Goal: Information Seeking & Learning: Learn about a topic

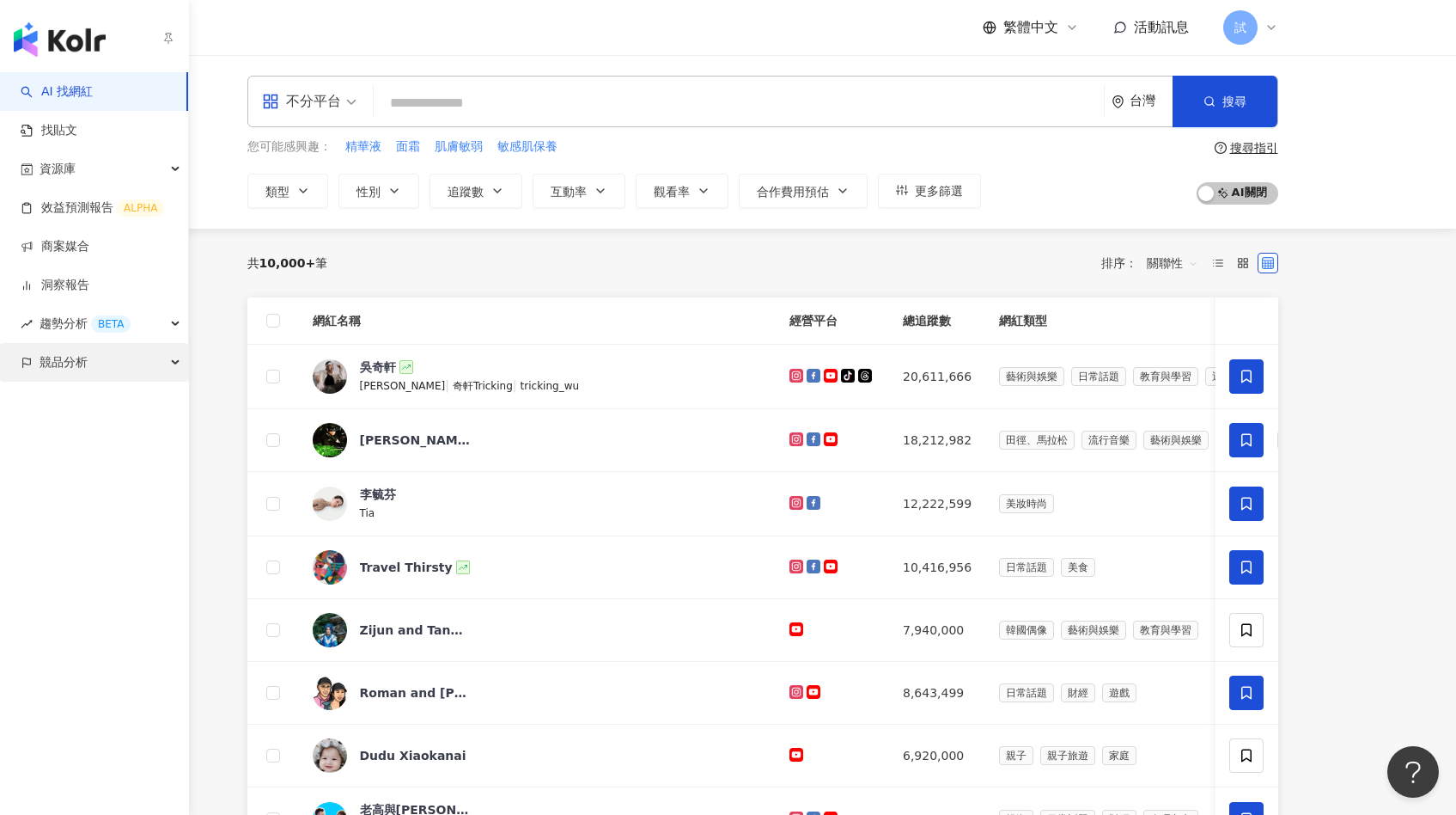
click at [42, 364] on span "競品分析" at bounding box center [63, 362] width 48 height 39
click at [105, 392] on link "品牌帳號分析" at bounding box center [77, 400] width 72 height 17
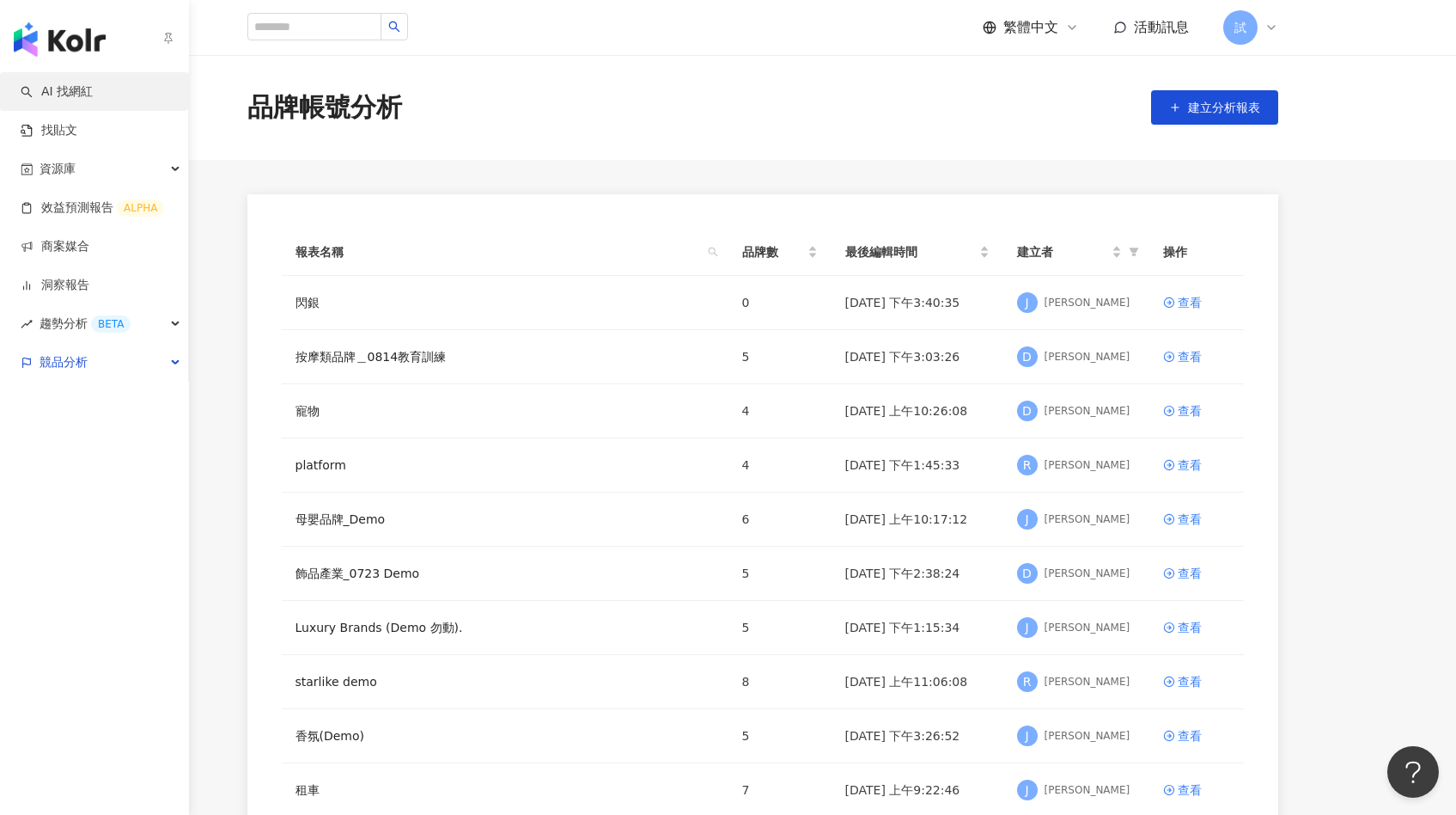
click at [59, 101] on link "AI 找網紅" at bounding box center [56, 91] width 72 height 17
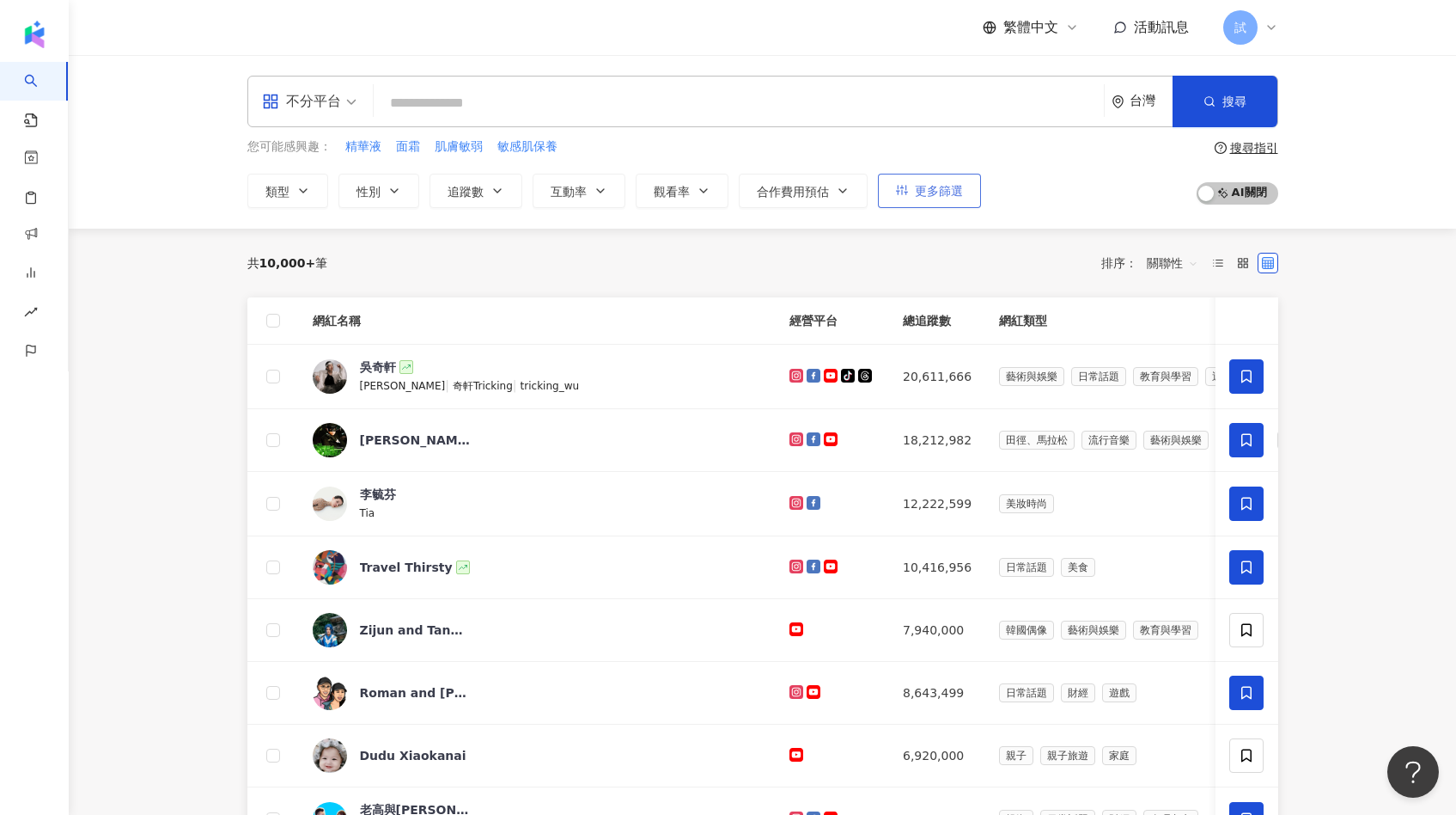
click at [935, 188] on span "更多篩選" at bounding box center [938, 191] width 48 height 14
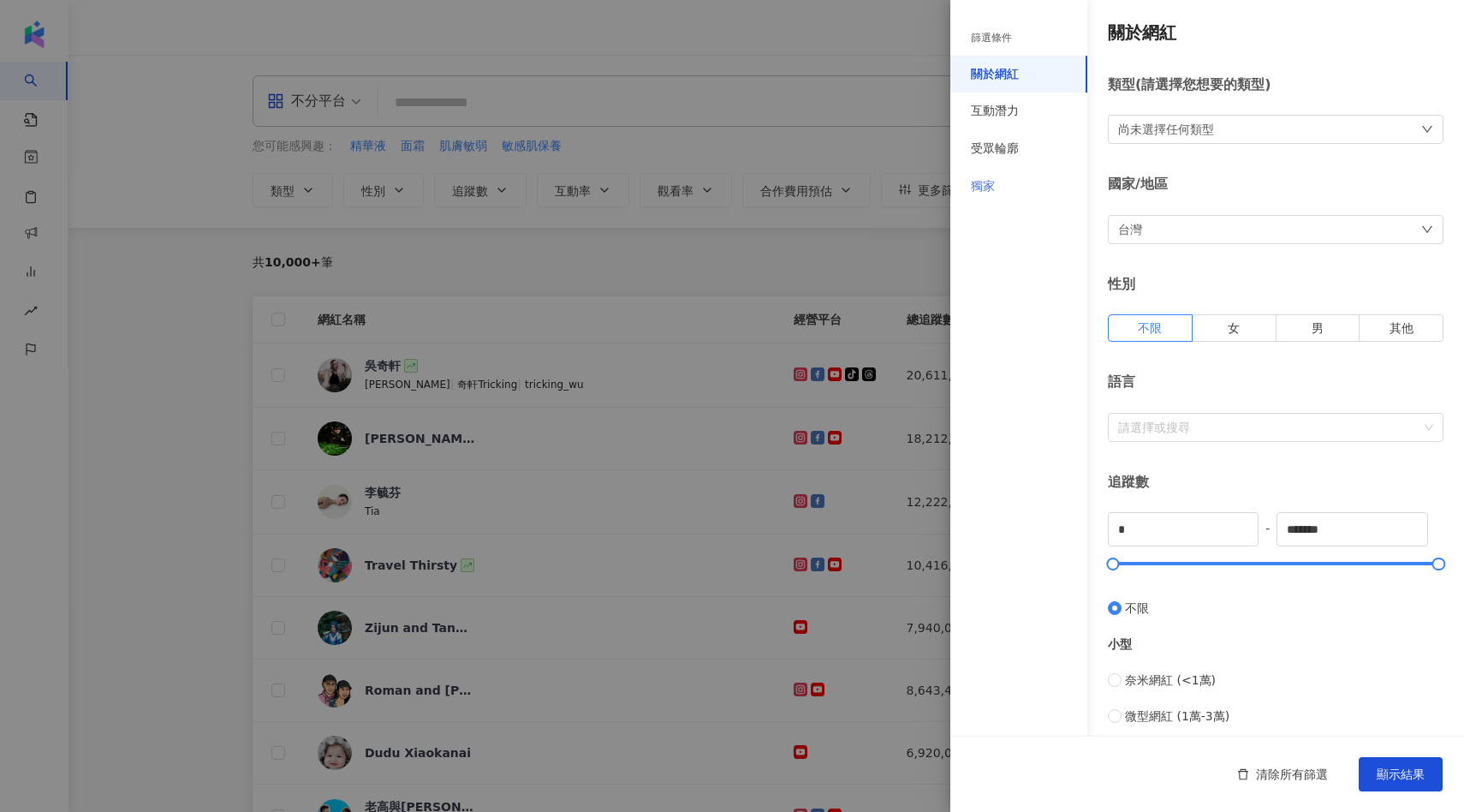
click at [988, 198] on div "獨家" at bounding box center [1018, 186] width 137 height 37
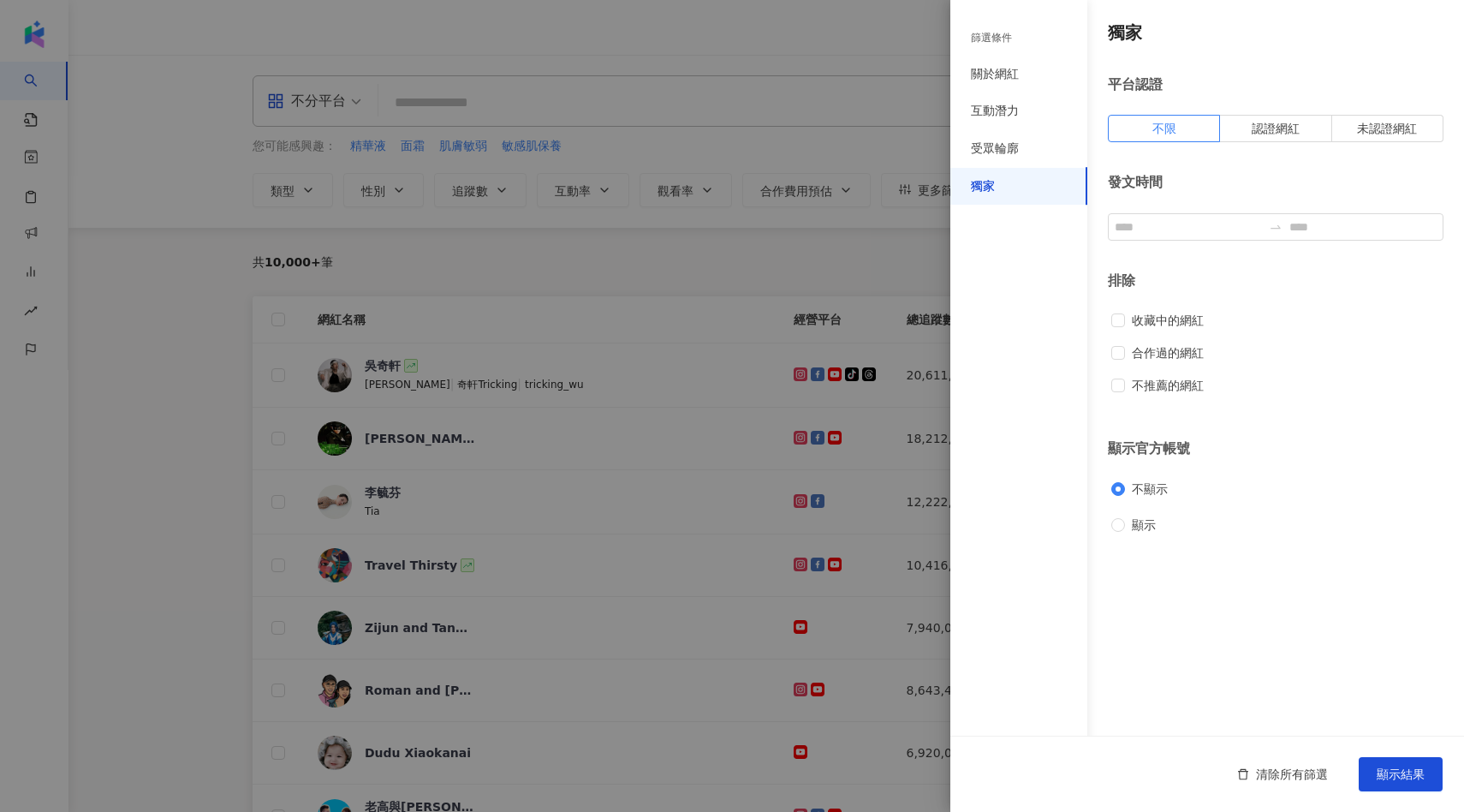
click at [389, 261] on div at bounding box center [732, 406] width 1464 height 812
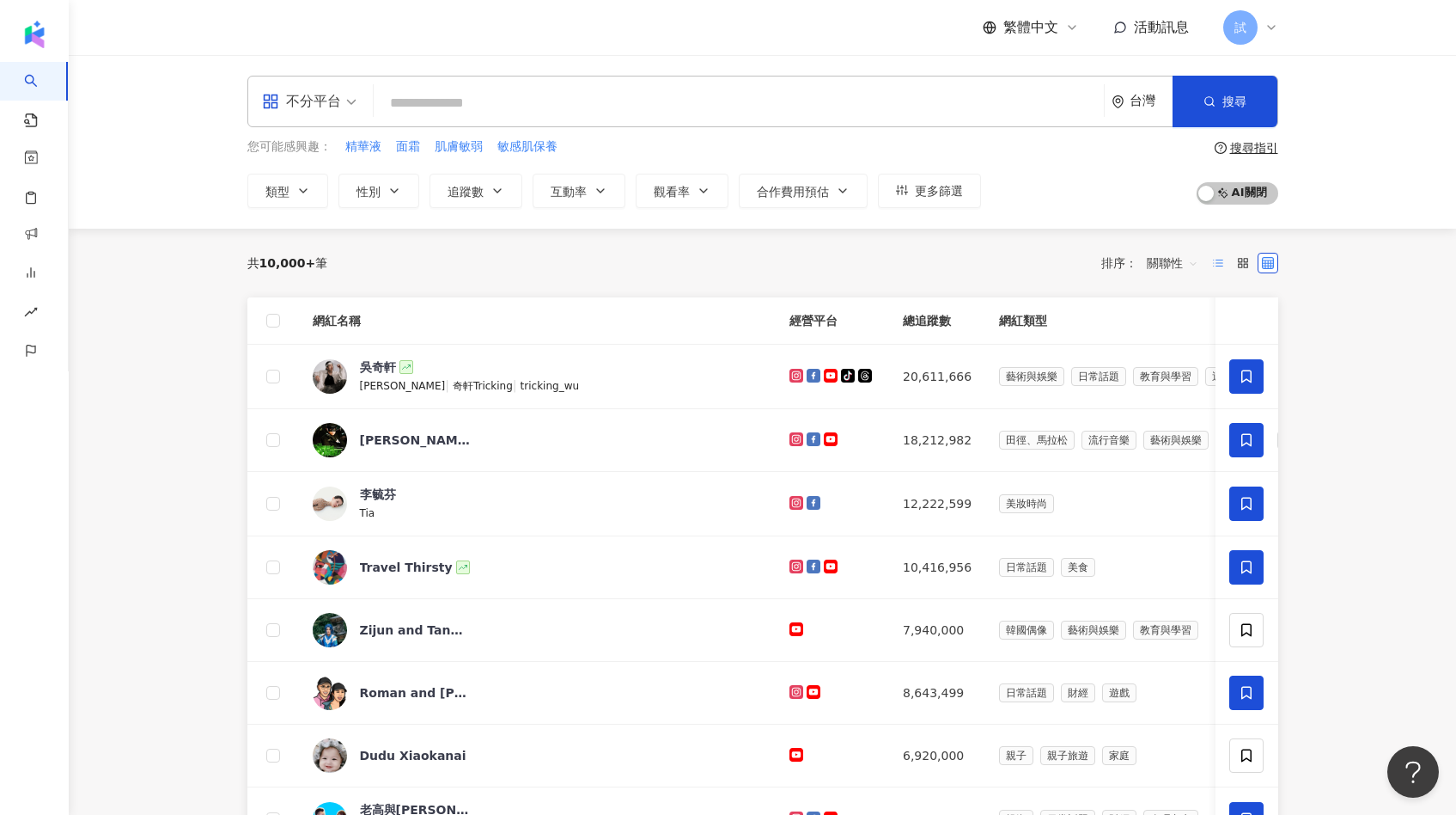
click at [1222, 254] on label at bounding box center [1218, 263] width 21 height 21
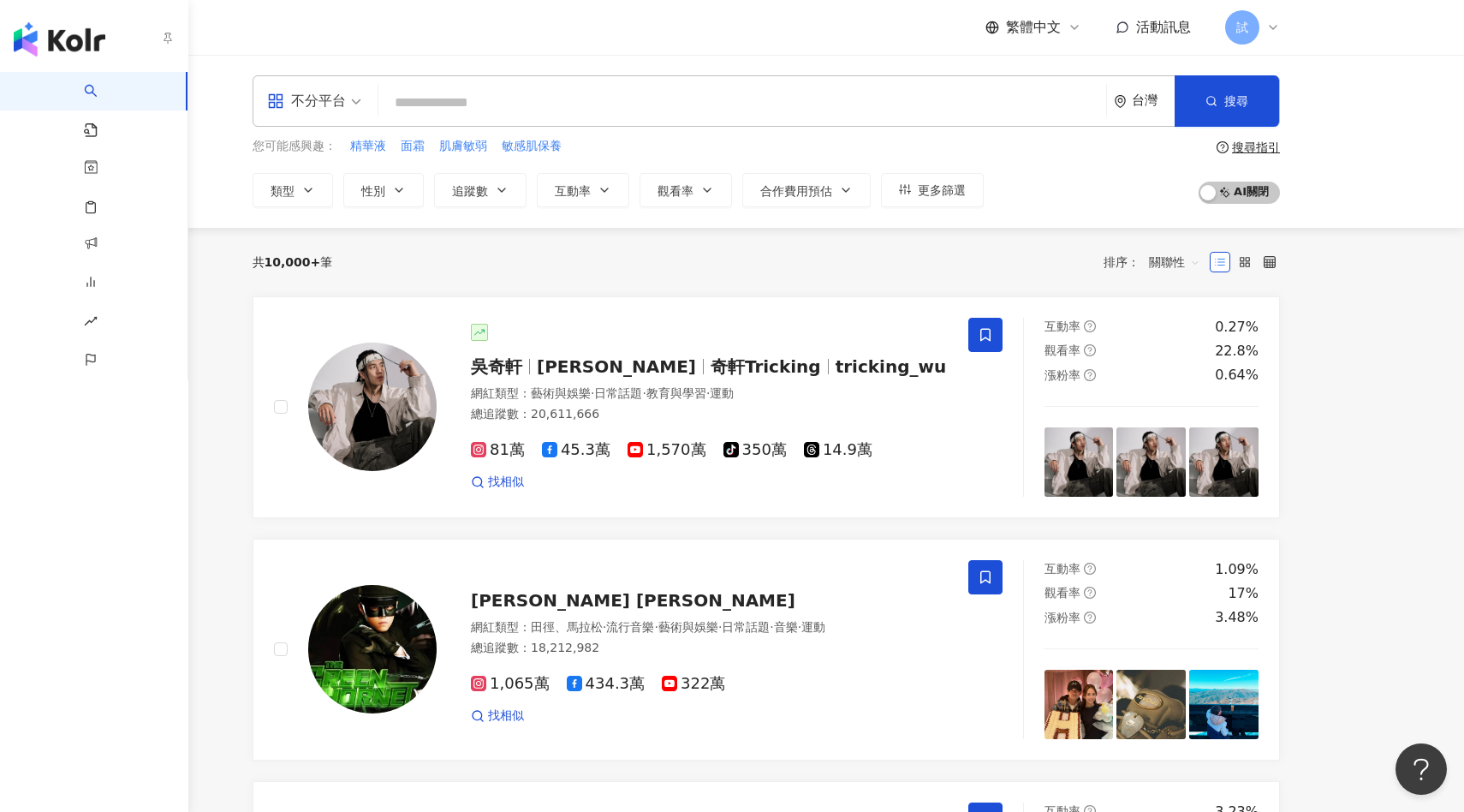
click at [40, 0] on div "button" at bounding box center [94, 35] width 188 height 72
